Goal: Task Accomplishment & Management: Manage account settings

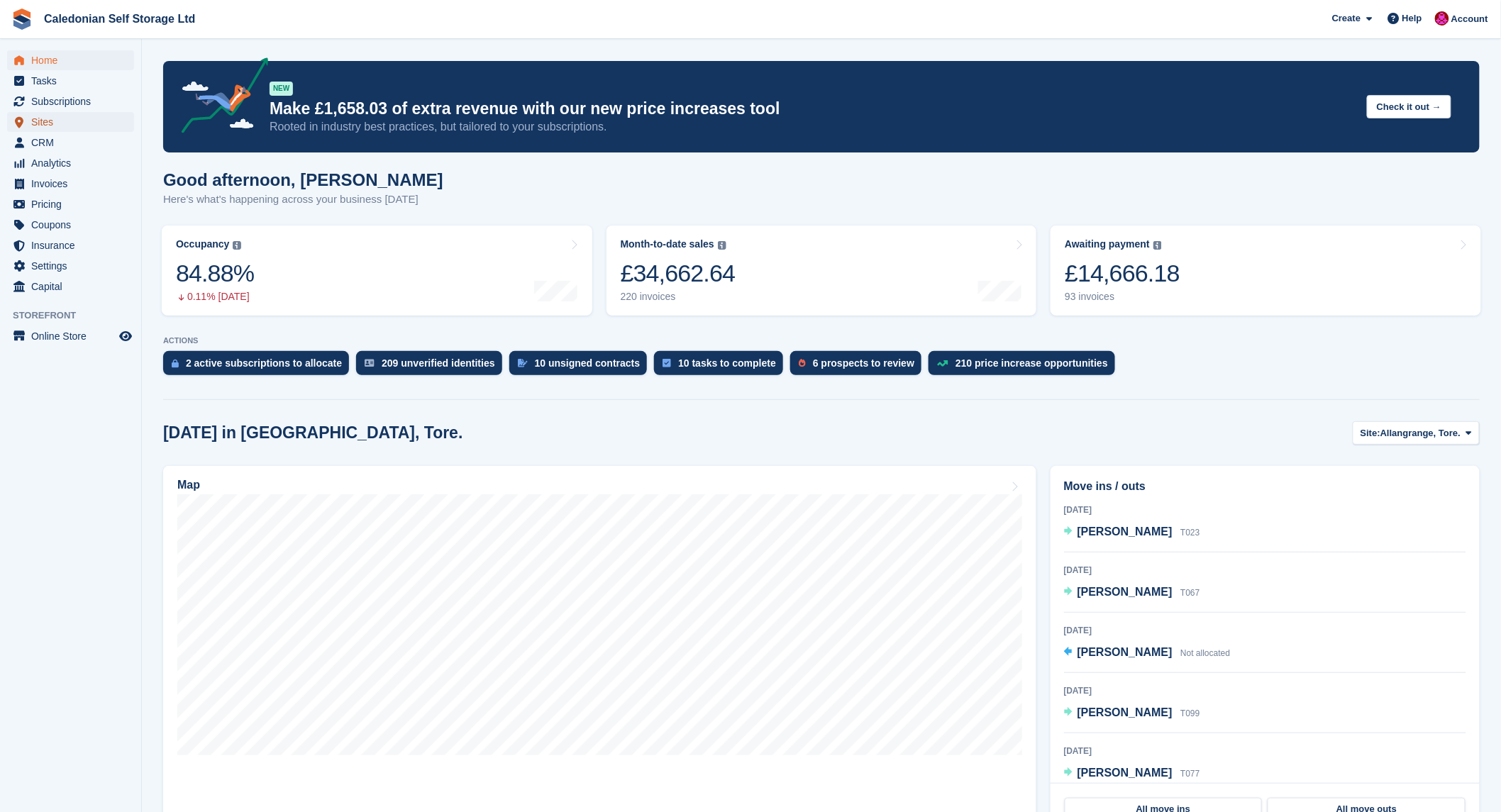
click at [49, 116] on span "Sites" at bounding box center [73, 122] width 85 height 20
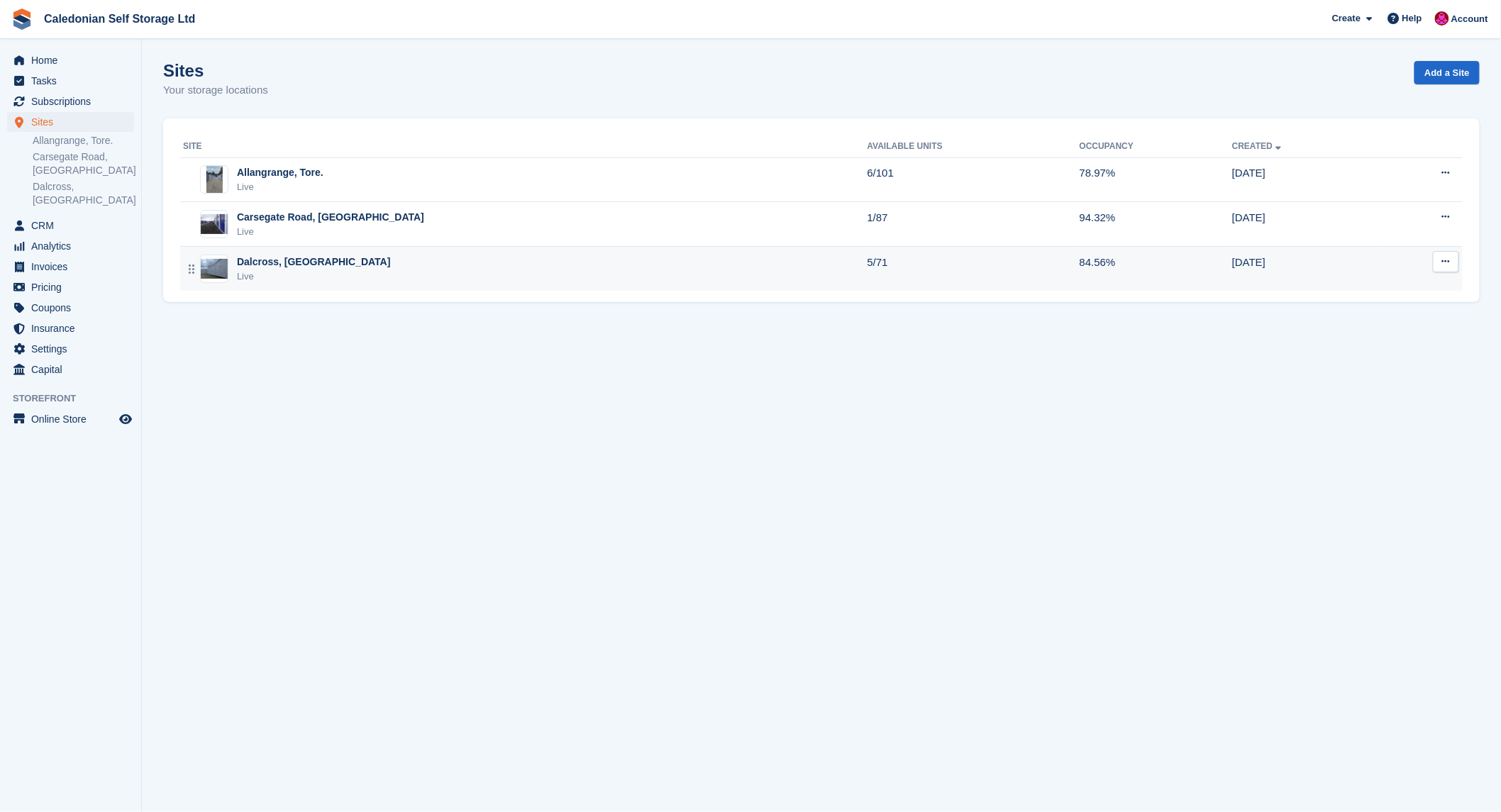
click at [267, 262] on div "Dalcross, [GEOGRAPHIC_DATA]" at bounding box center [314, 261] width 154 height 14
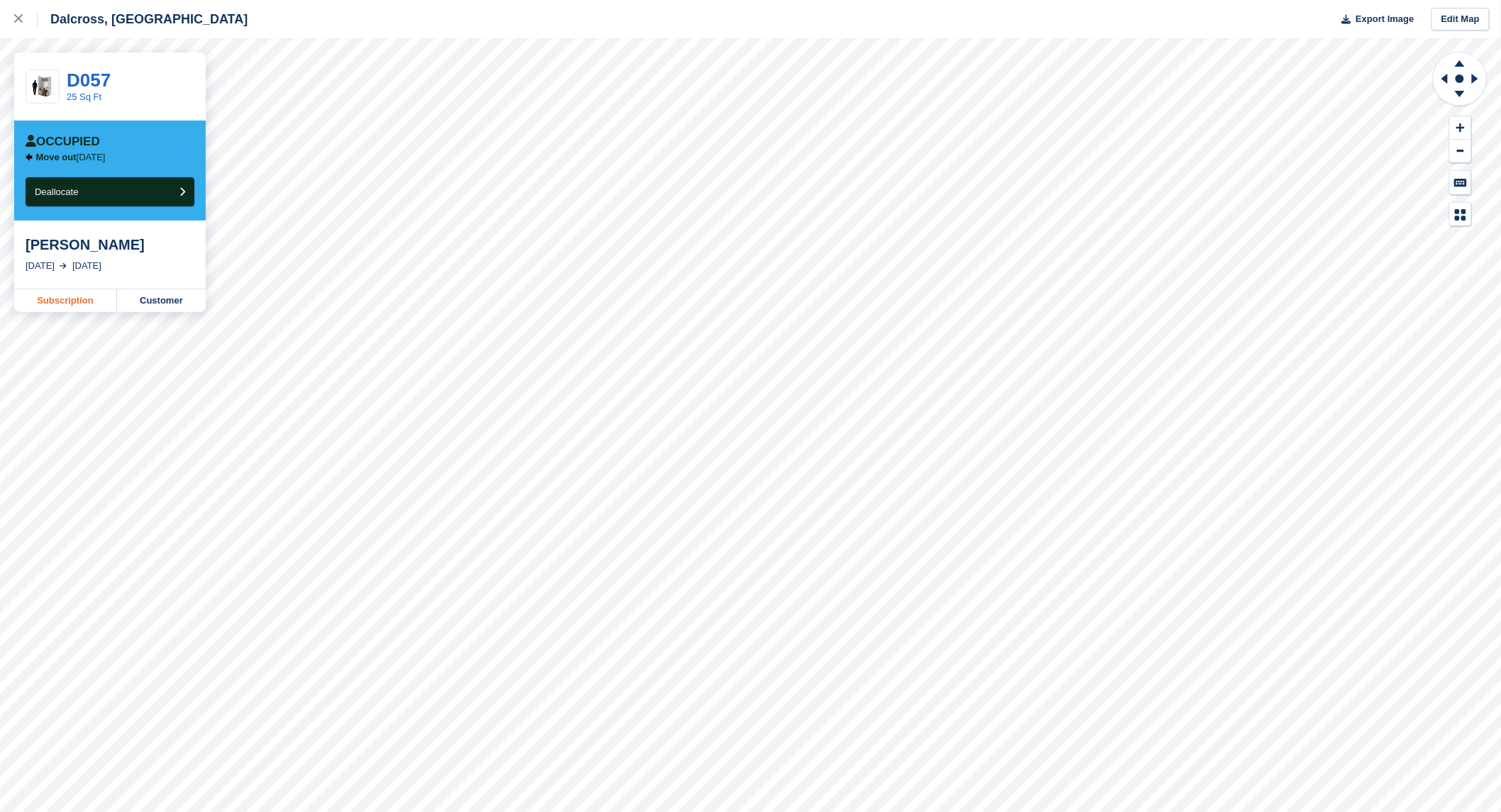
click at [58, 295] on link "Subscription" at bounding box center [66, 301] width 103 height 23
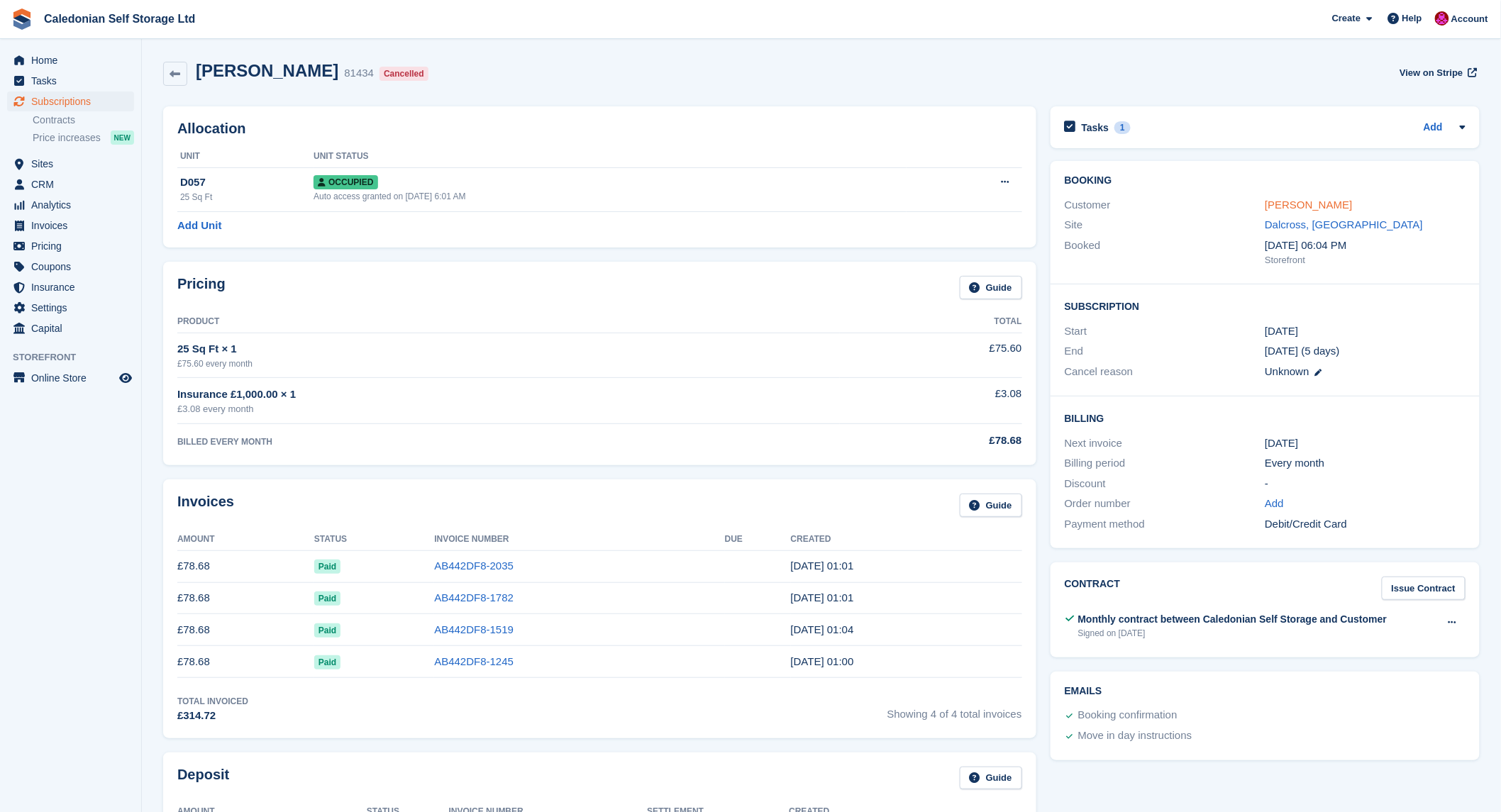
click at [1296, 205] on link "[PERSON_NAME]" at bounding box center [1308, 204] width 87 height 13
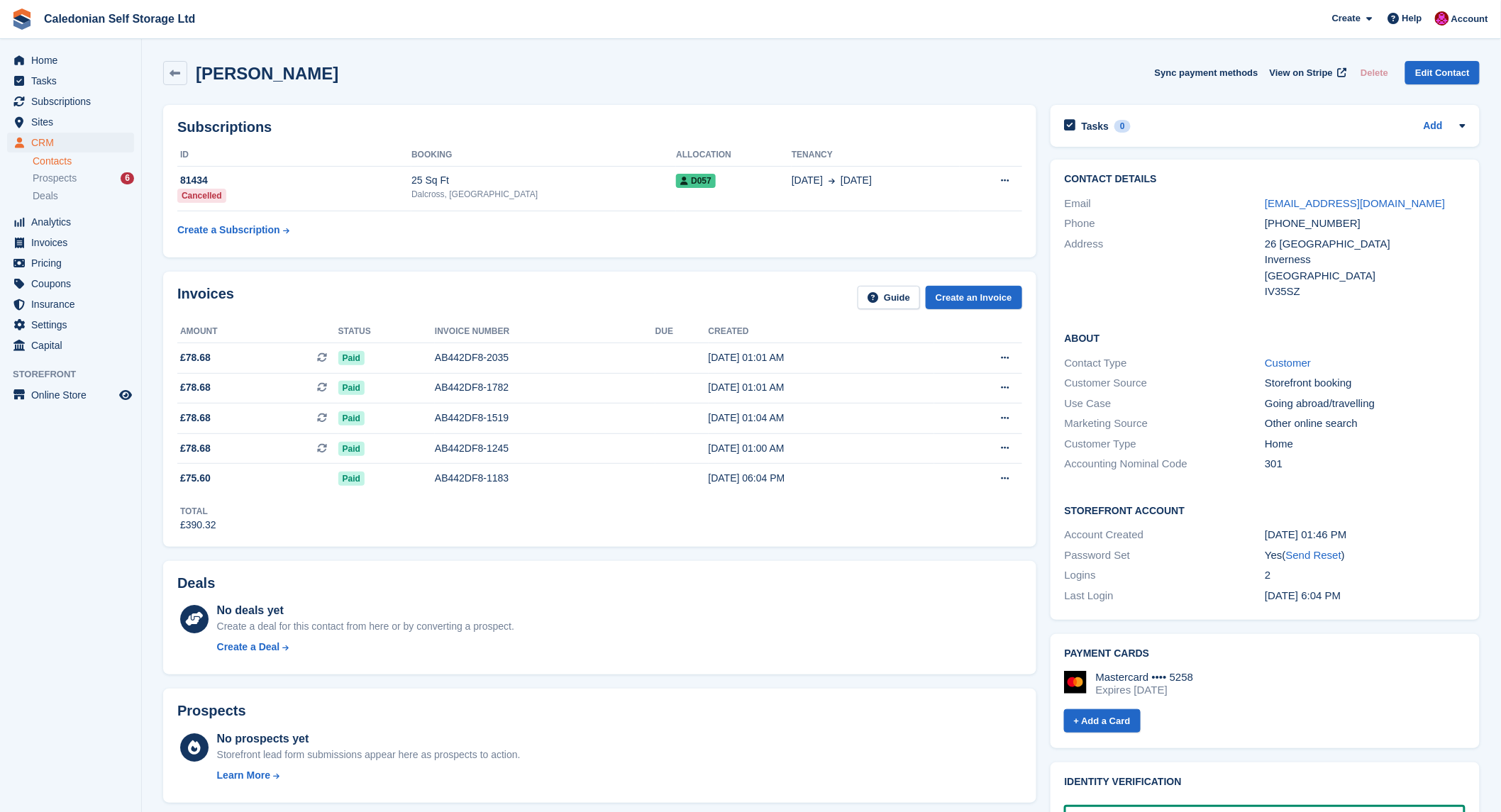
click at [860, 614] on div "No deals yet Create a deal for this contact from here or by converting a prospe…" at bounding box center [619, 631] width 805 height 58
